Goal: Ask a question: Seek information or help from site administrators or community

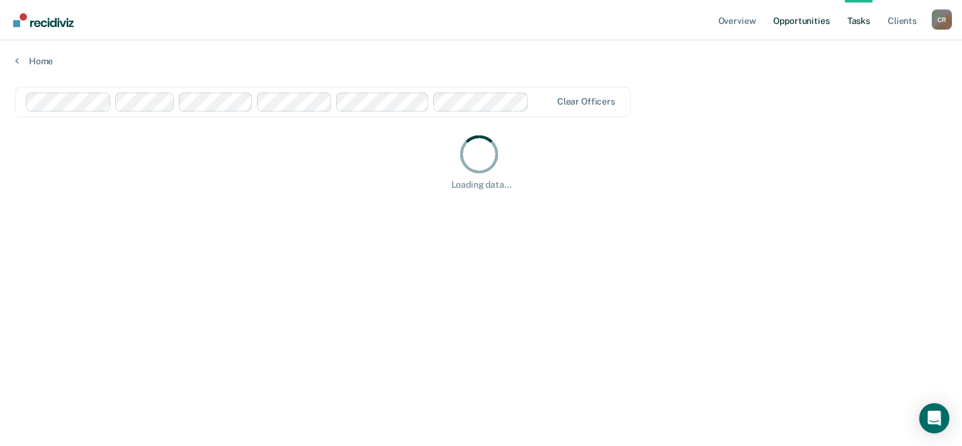
click at [799, 14] on link "Opportunities" at bounding box center [800, 20] width 61 height 40
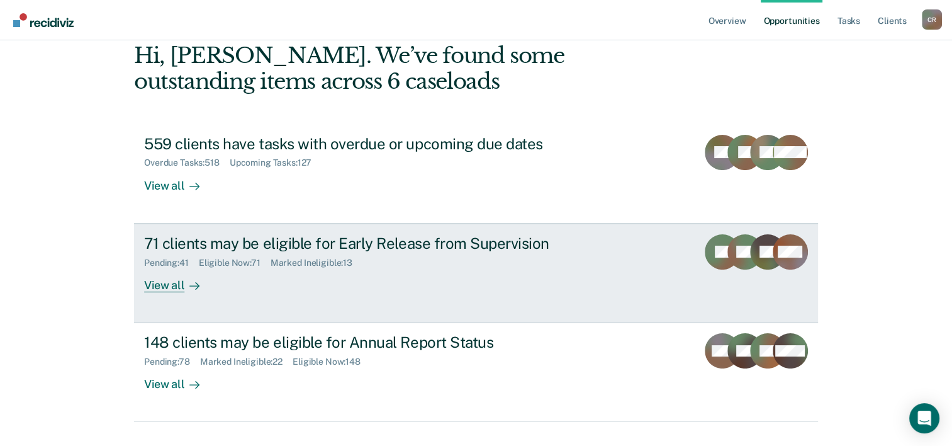
scroll to position [89, 0]
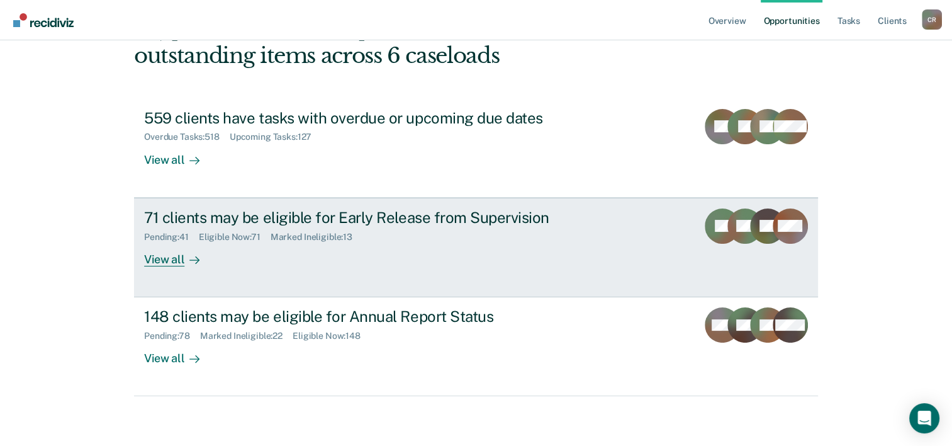
click at [176, 254] on div "View all" at bounding box center [179, 254] width 70 height 25
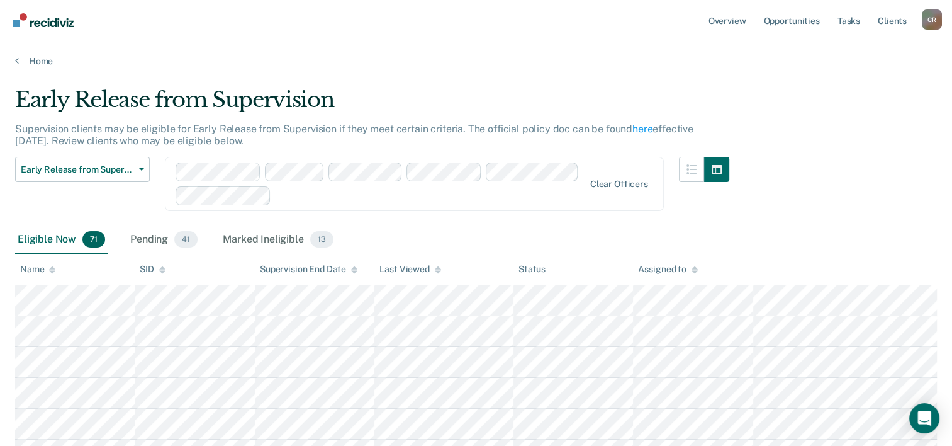
click at [463, 211] on div "Early Release from Supervision Early Release from Supervision Annual Report Sta…" at bounding box center [372, 191] width 714 height 69
click at [442, 217] on div "Early Release from Supervision Early Release from Supervision Annual Report Sta…" at bounding box center [372, 191] width 714 height 69
click at [85, 167] on span "Early Release from Supervision" at bounding box center [77, 169] width 113 height 11
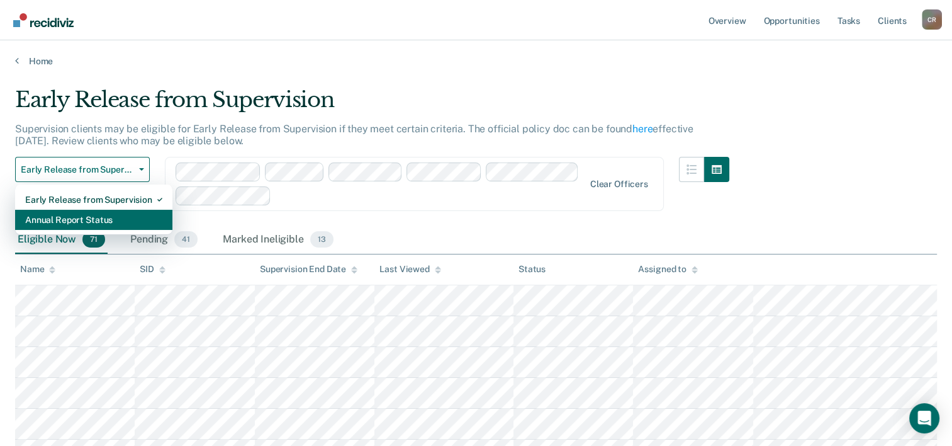
click at [91, 222] on div "Annual Report Status" at bounding box center [93, 220] width 137 height 20
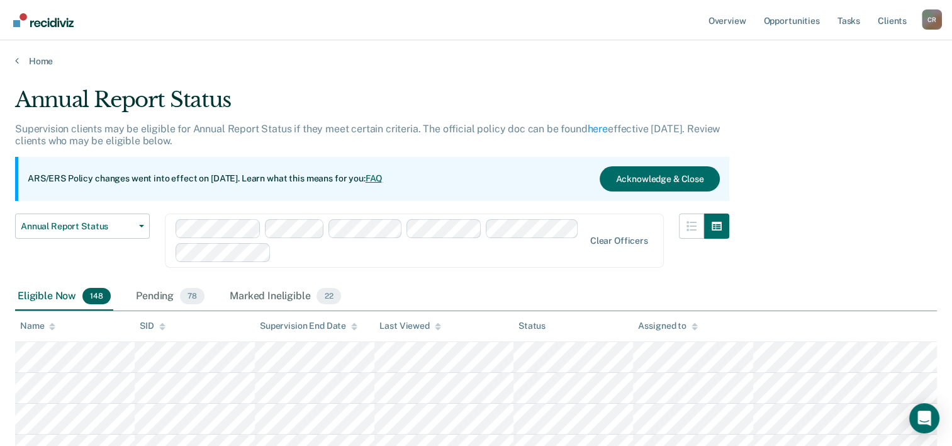
click at [117, 266] on div "Annual Report Status Early Release from Supervision Annual Report Status" at bounding box center [82, 247] width 135 height 69
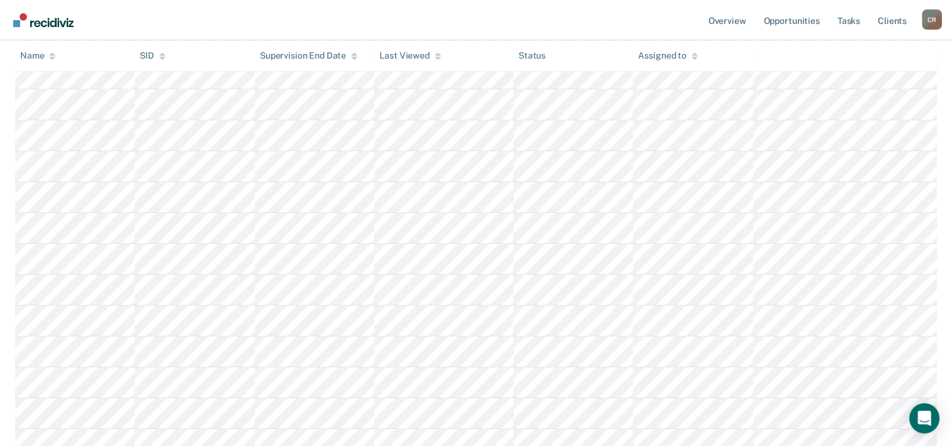
scroll to position [3605, 0]
click at [924, 415] on icon "Open Intercom Messenger" at bounding box center [924, 418] width 14 height 16
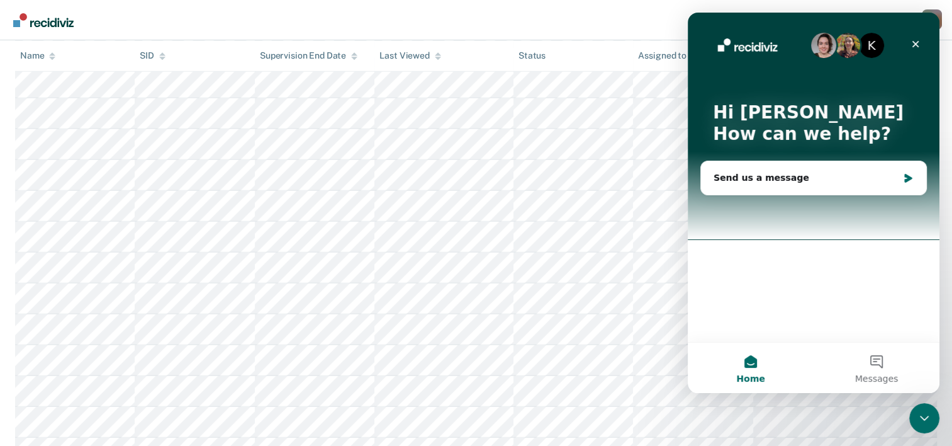
scroll to position [0, 0]
click at [765, 176] on div "Send us a message" at bounding box center [806, 177] width 184 height 13
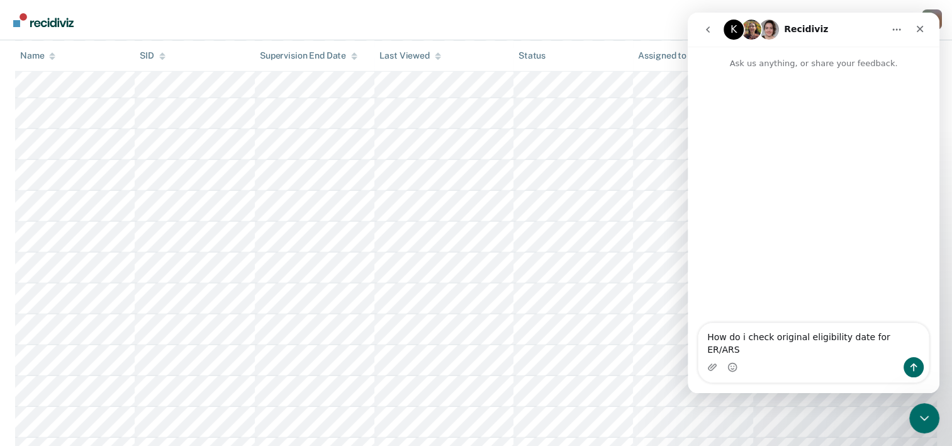
type textarea "How do i check original eligibility date for ER/ARS"
click at [918, 357] on button "Send a message…" at bounding box center [914, 367] width 20 height 20
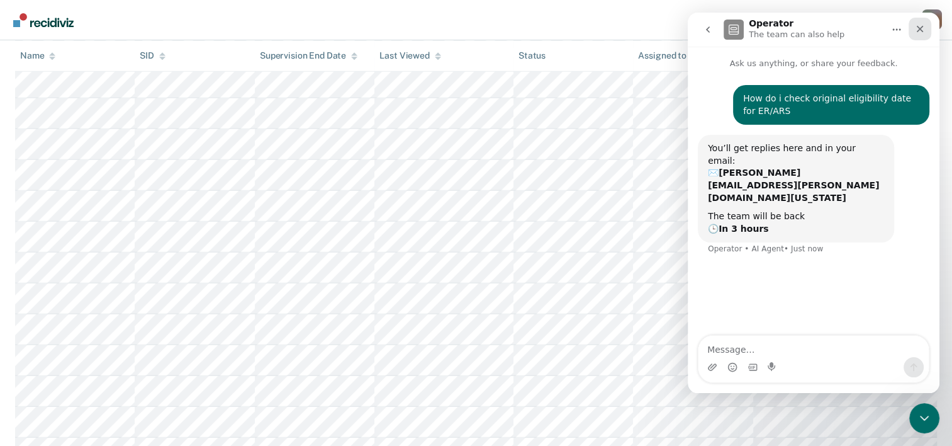
click at [923, 31] on icon "Close" at bounding box center [920, 29] width 10 height 10
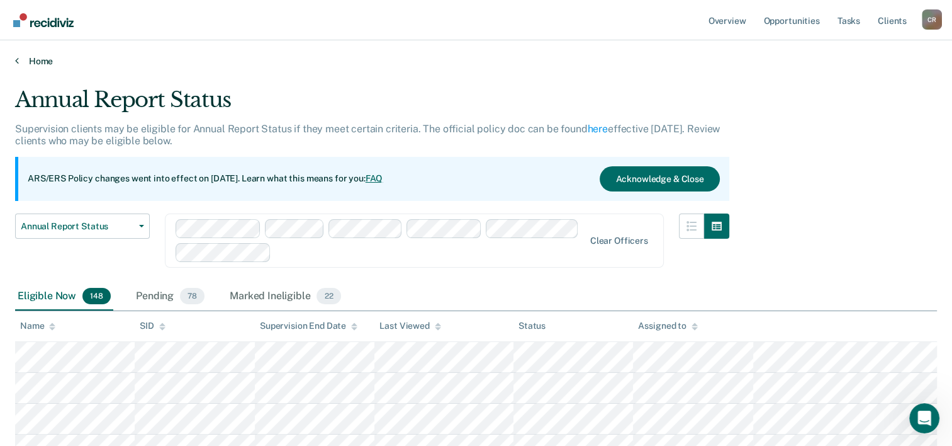
click at [41, 57] on link "Home" at bounding box center [476, 60] width 922 height 11
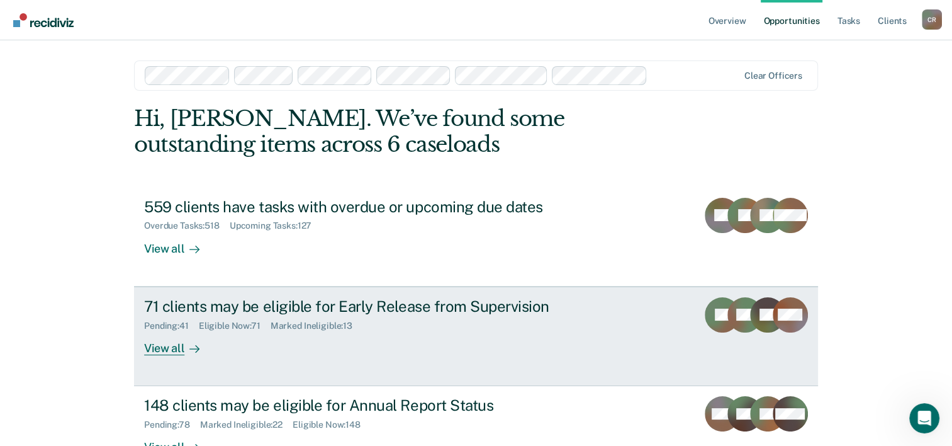
click at [169, 347] on div "View all" at bounding box center [179, 342] width 70 height 25
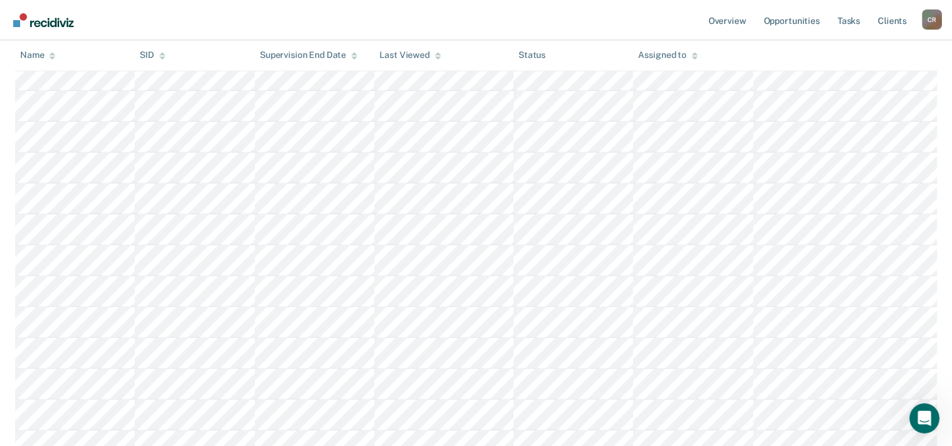
scroll to position [985, 0]
click at [676, 55] on div "Assigned to" at bounding box center [667, 55] width 59 height 11
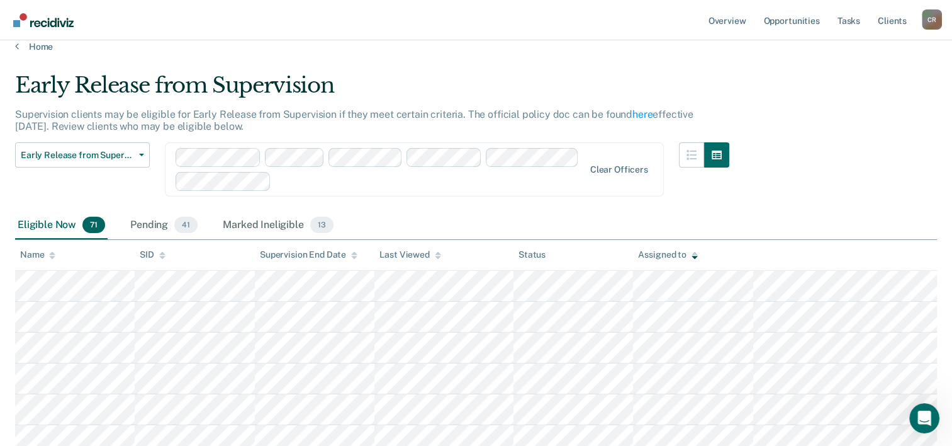
scroll to position [0, 0]
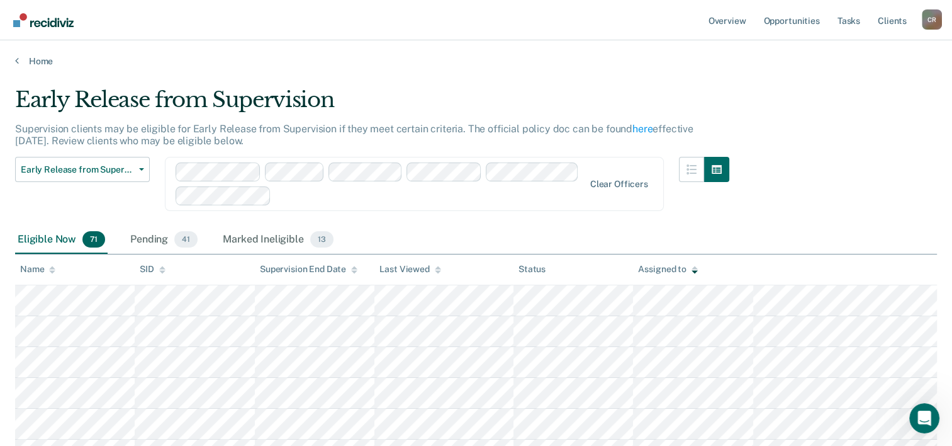
click at [530, 198] on div at bounding box center [430, 195] width 308 height 14
click at [592, 103] on div "Early Release from Supervision" at bounding box center [372, 105] width 714 height 36
click at [103, 170] on span "Early Release from Supervision" at bounding box center [77, 169] width 113 height 11
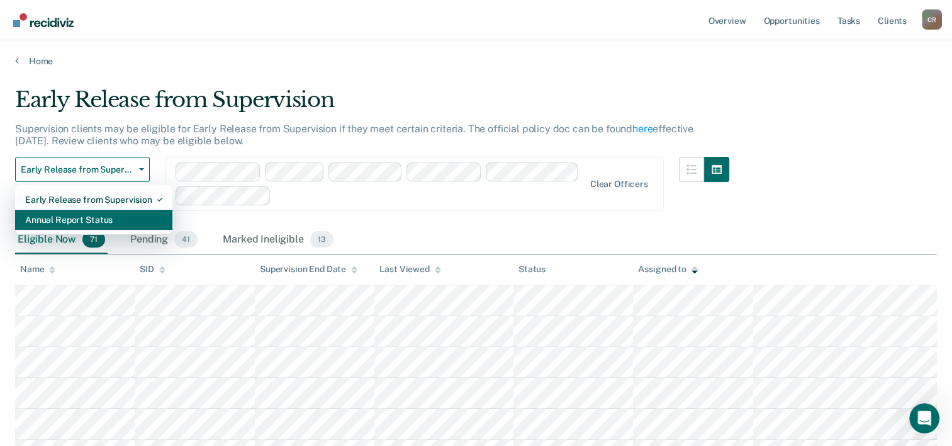
click at [87, 217] on div "Annual Report Status" at bounding box center [93, 220] width 137 height 20
